Goal: Information Seeking & Learning: Learn about a topic

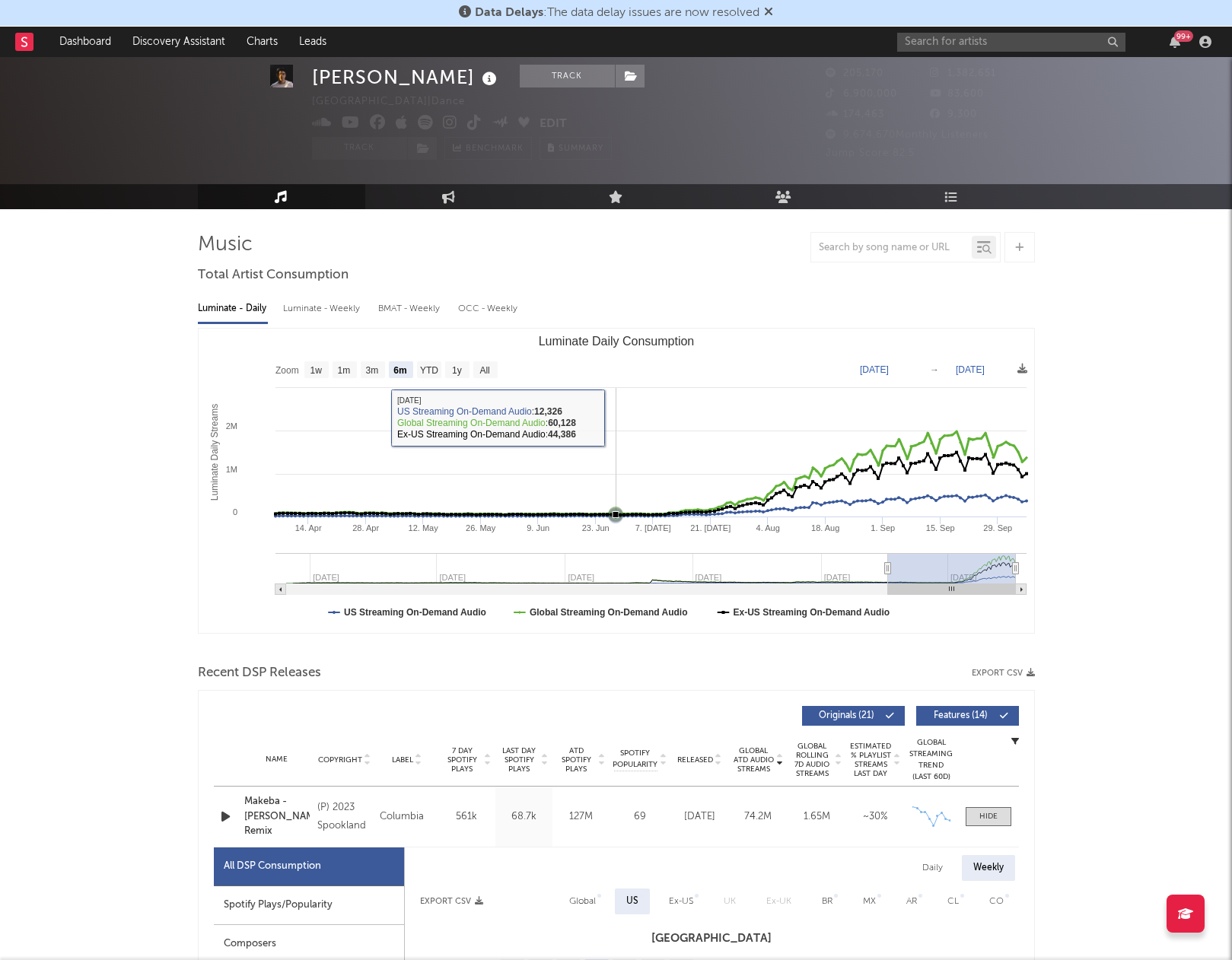
select select "6m"
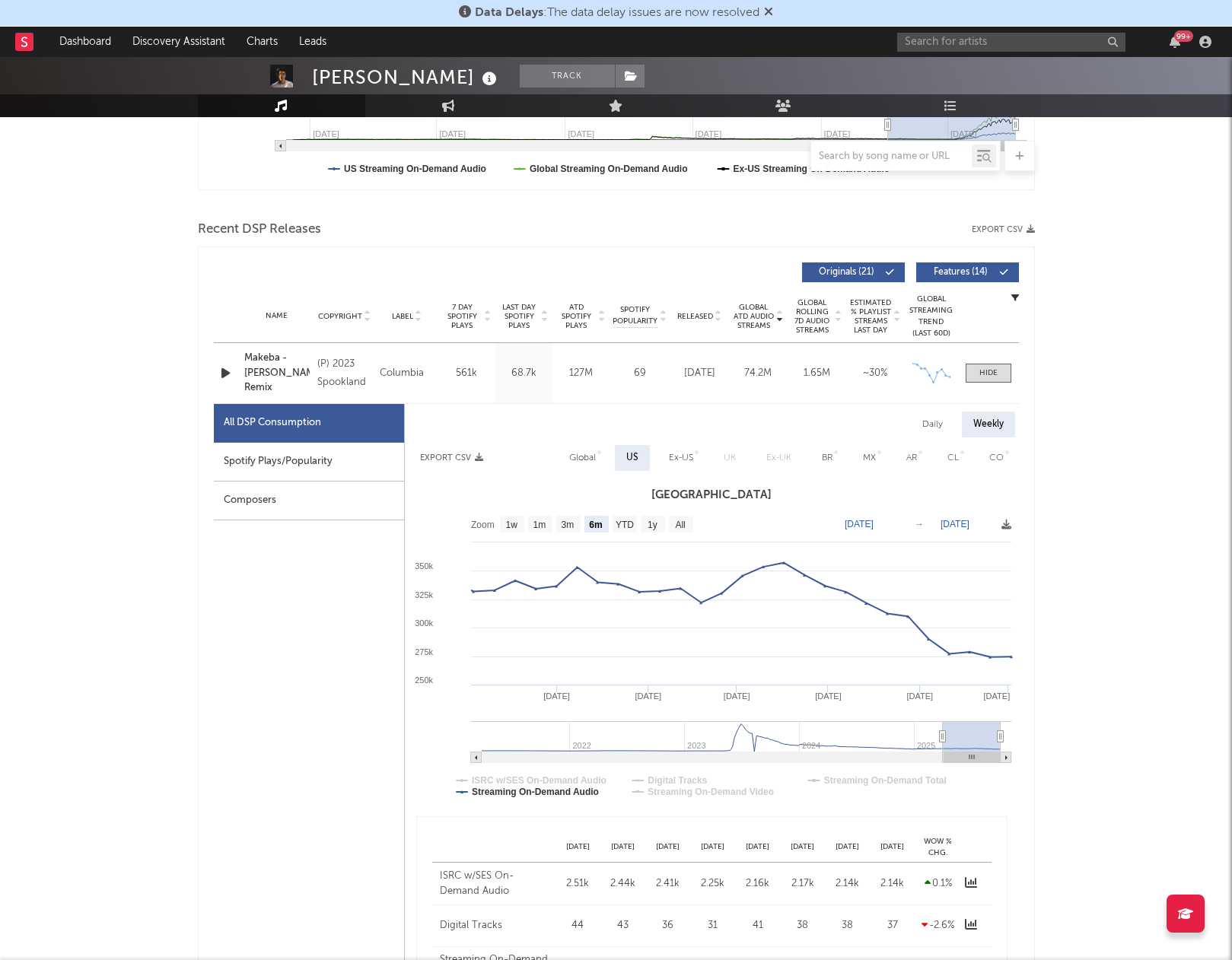
click at [508, 394] on div "Last Day Spotify Plays 68.7k" at bounding box center [523, 373] width 57 height 60
click at [991, 367] on div at bounding box center [988, 373] width 18 height 12
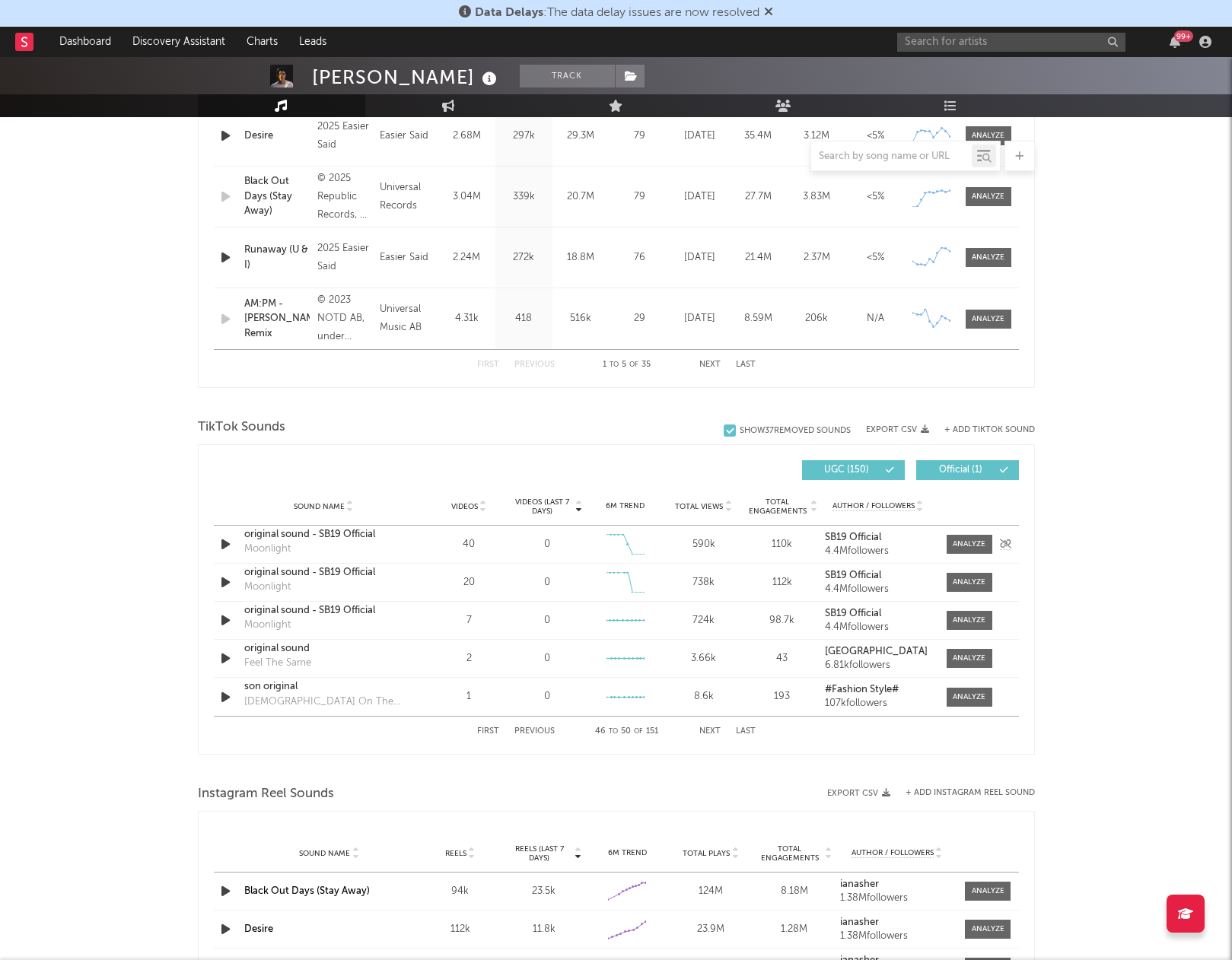
scroll to position [747, 0]
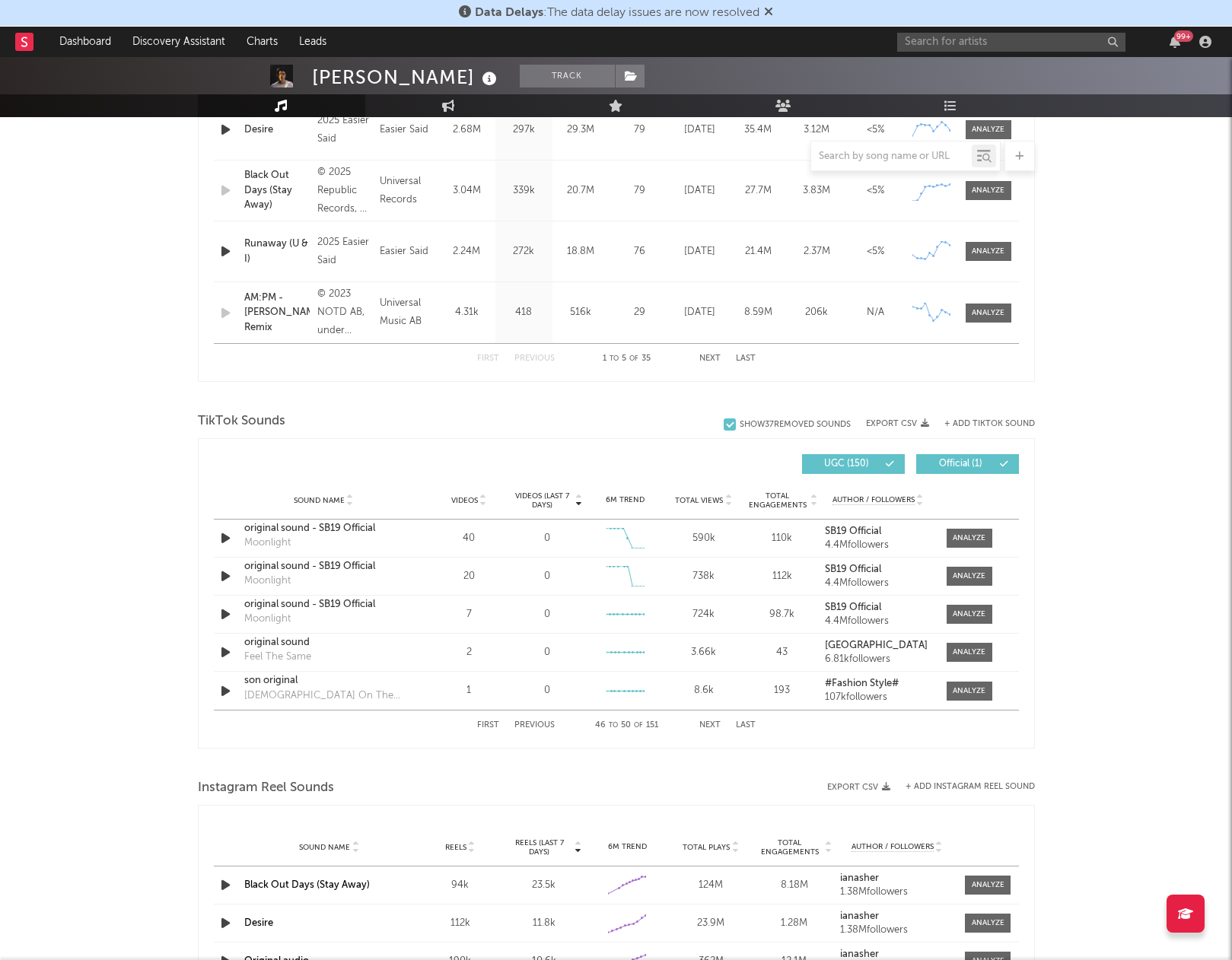
click at [491, 724] on button "First" at bounding box center [488, 725] width 22 height 8
click at [697, 499] on span "Total Views" at bounding box center [699, 500] width 48 height 9
click at [227, 576] on icon "button" at bounding box center [225, 575] width 16 height 19
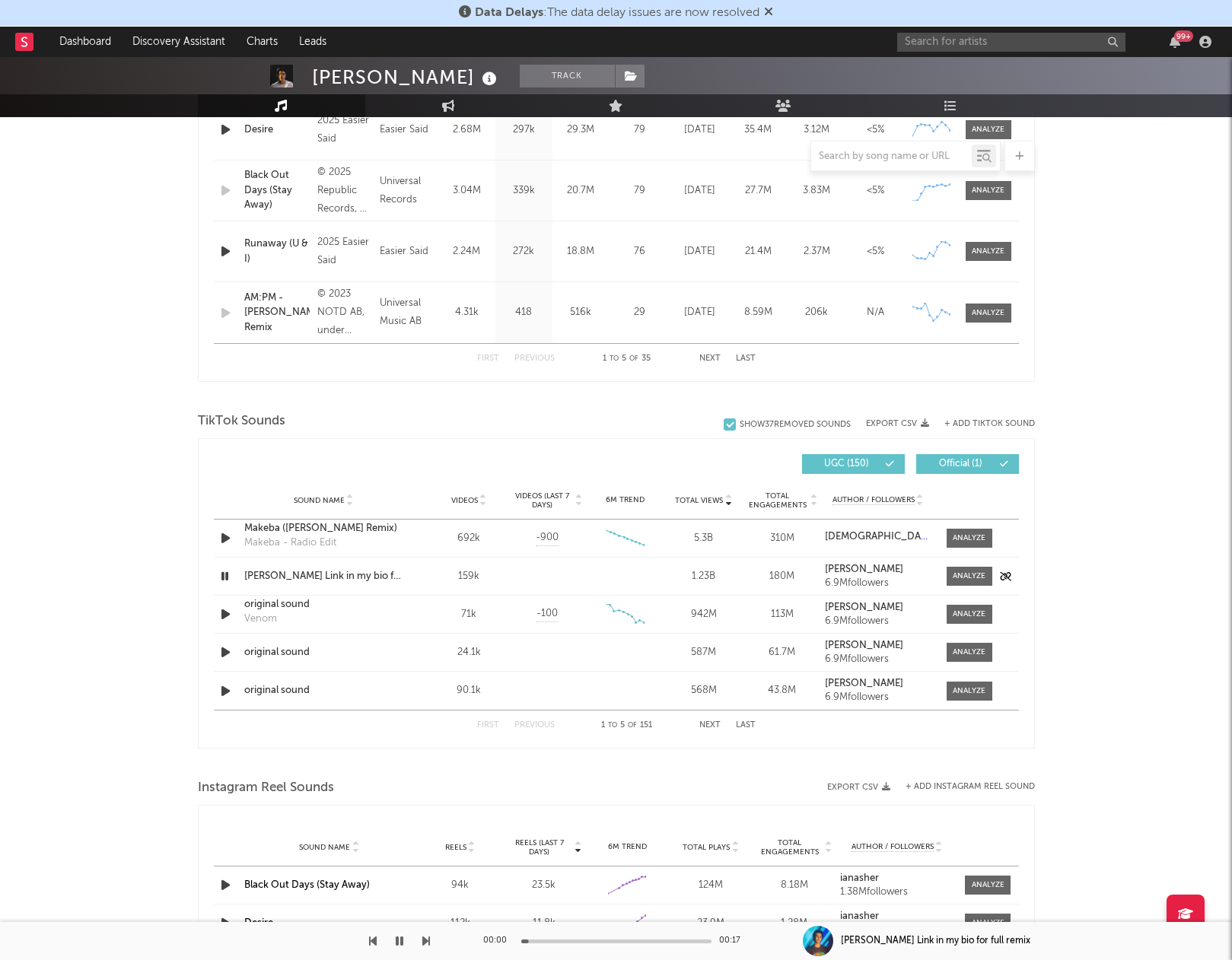
click at [227, 576] on icon "button" at bounding box center [224, 575] width 14 height 19
click at [225, 657] on icon "button" at bounding box center [225, 651] width 16 height 19
click at [224, 686] on icon "button" at bounding box center [225, 690] width 16 height 19
click at [224, 690] on icon "button" at bounding box center [224, 690] width 14 height 19
